Goal: Navigation & Orientation: Find specific page/section

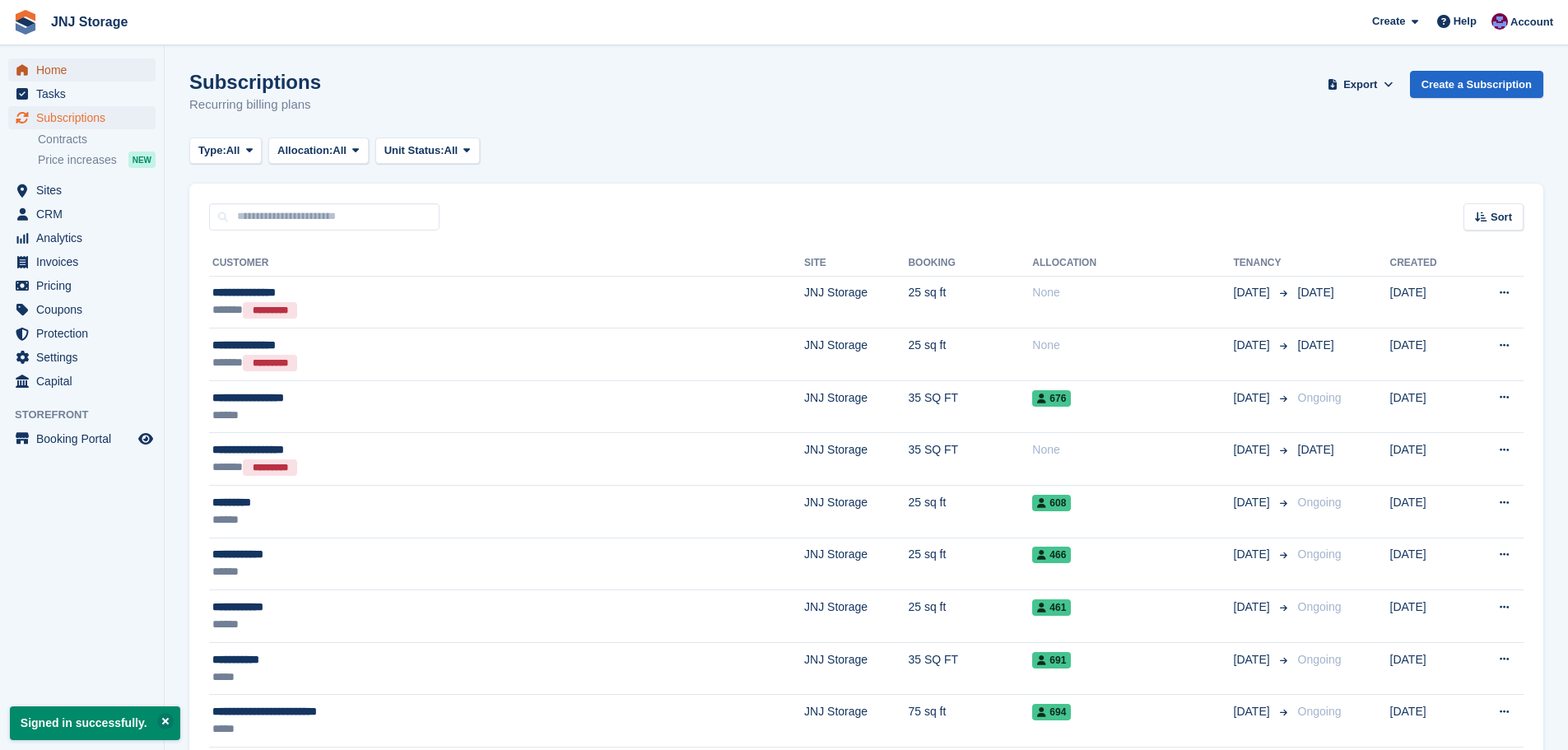
click at [62, 73] on span "Home" at bounding box center [85, 69] width 99 height 23
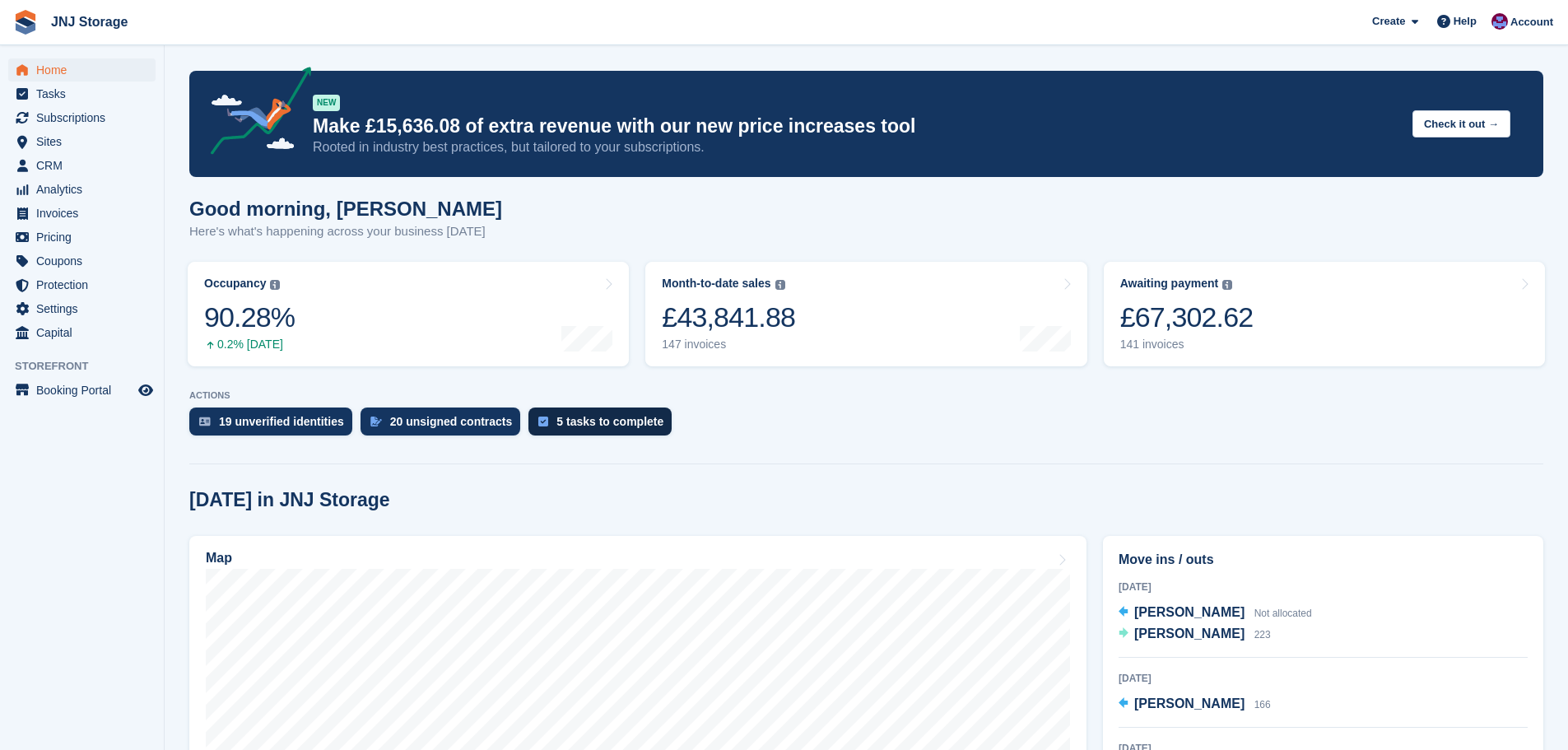
click at [565, 425] on div "5 tasks to complete" at bounding box center [610, 421] width 107 height 13
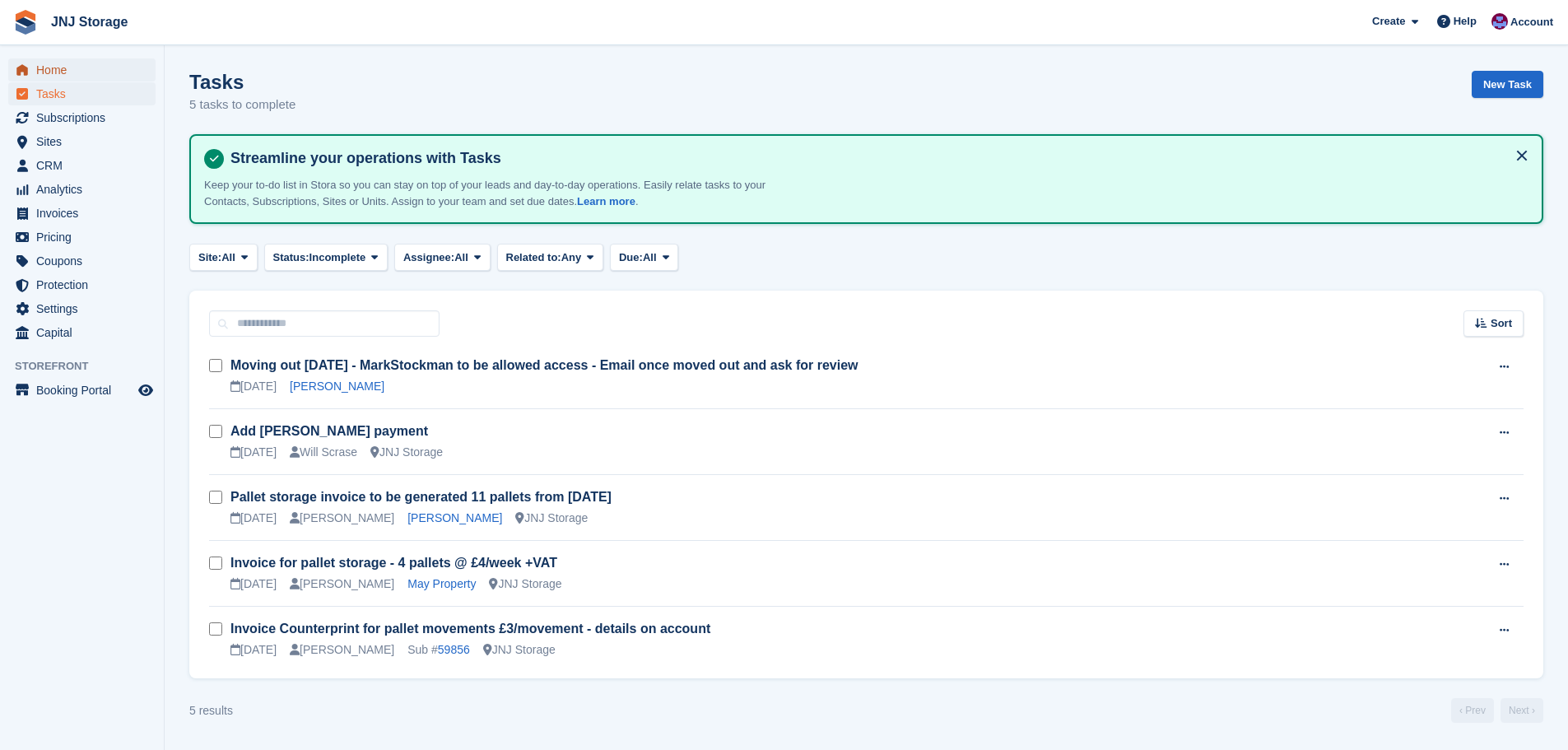
click at [49, 67] on span "Home" at bounding box center [85, 69] width 99 height 23
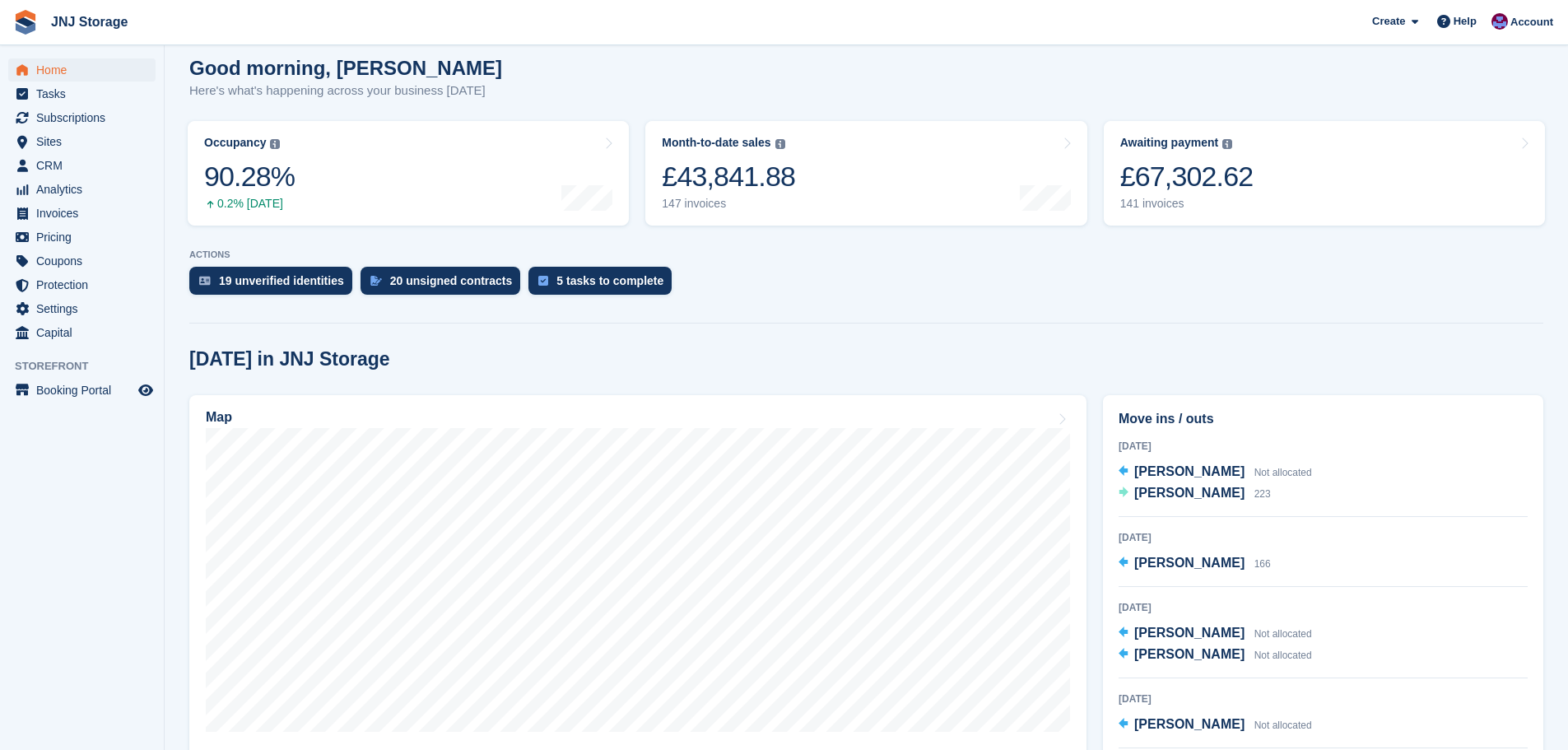
scroll to position [247, 0]
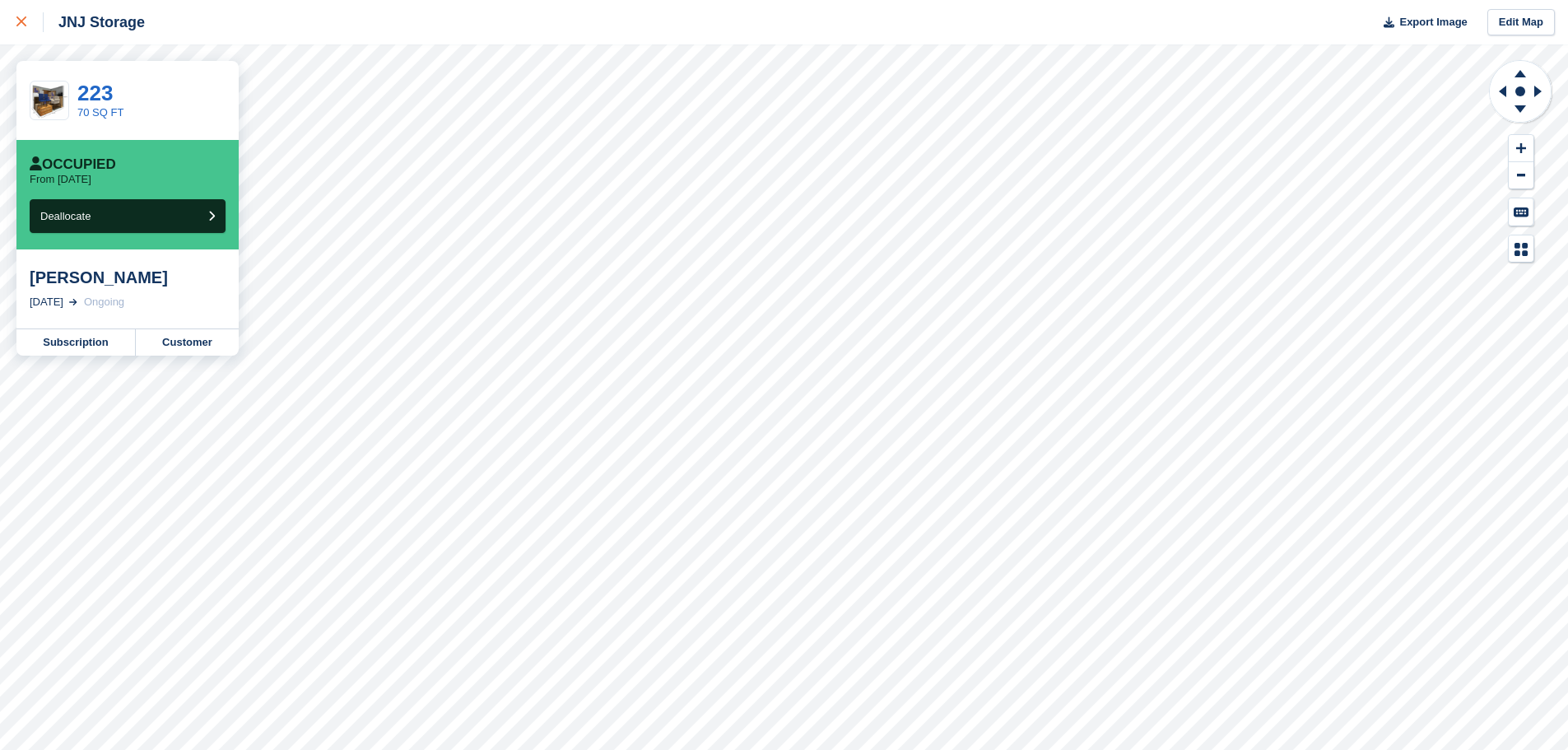
click at [22, 18] on icon at bounding box center [21, 21] width 10 height 10
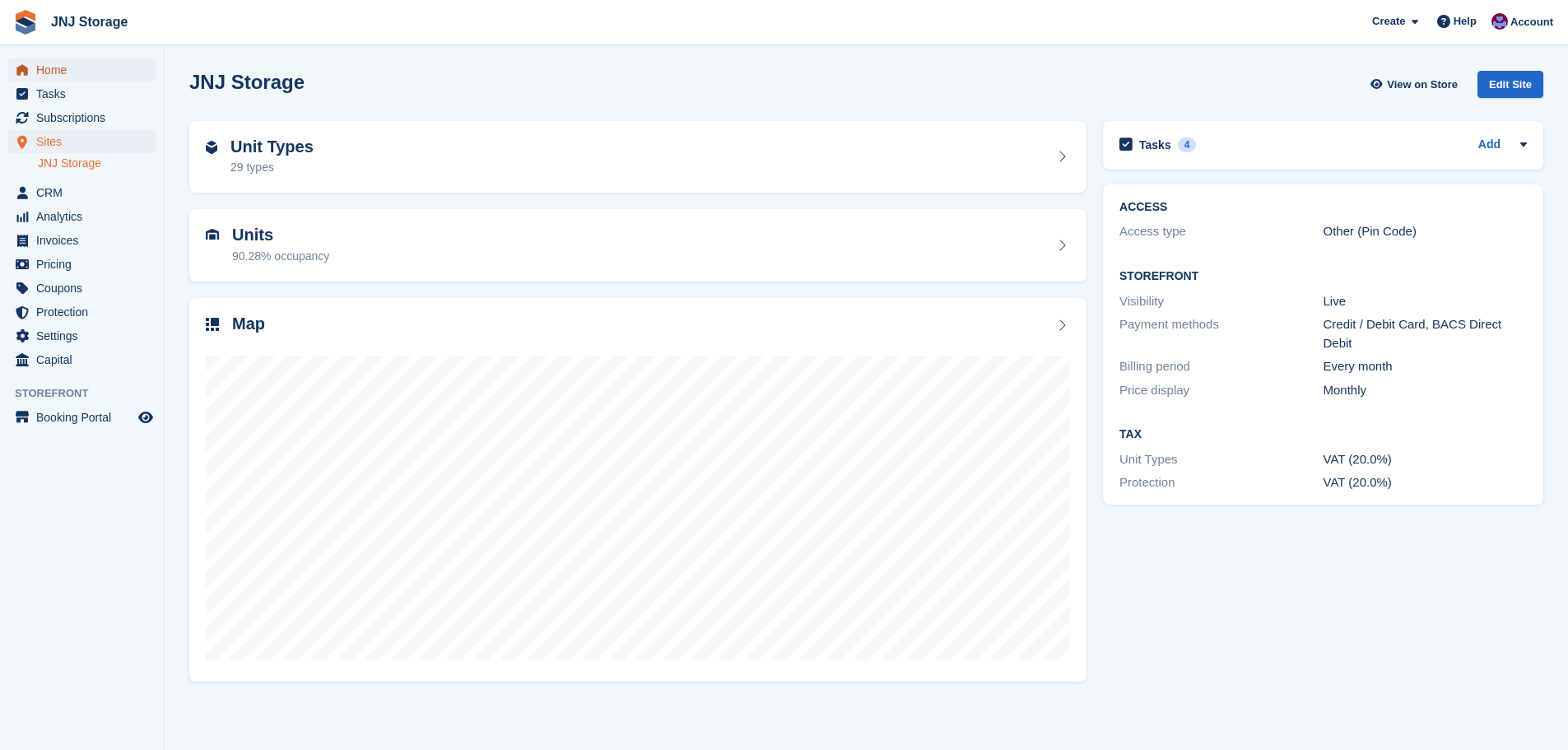
click at [64, 79] on span "Home" at bounding box center [85, 69] width 99 height 23
click at [60, 73] on span "Home" at bounding box center [85, 69] width 99 height 23
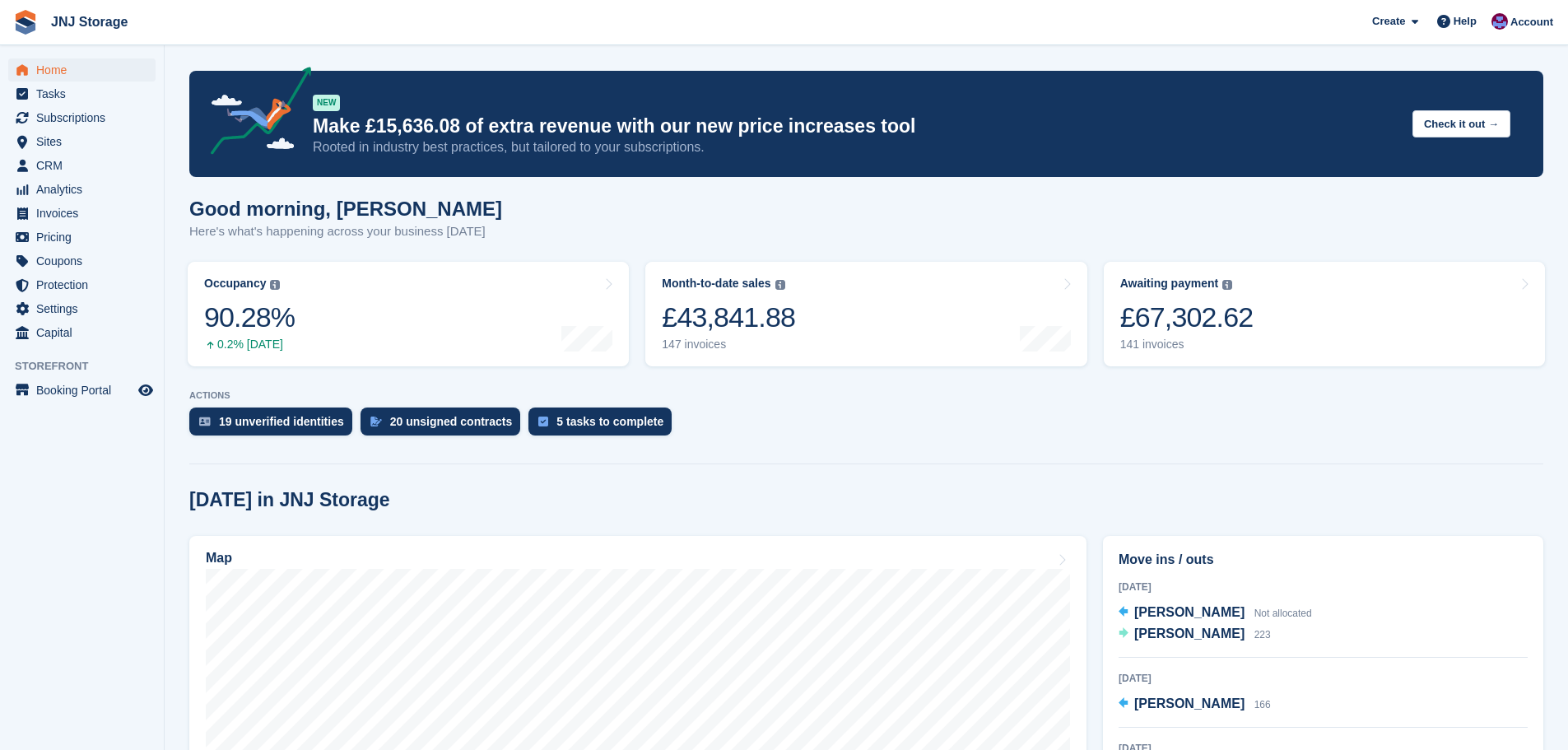
click at [79, 117] on span "Subscriptions" at bounding box center [85, 117] width 99 height 23
